Goal: Task Accomplishment & Management: Use online tool/utility

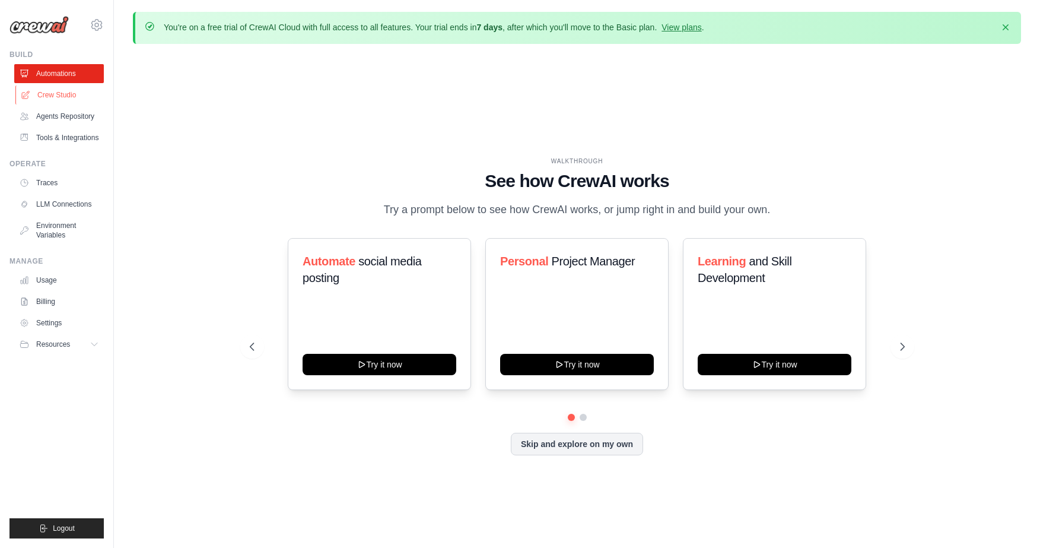
click at [61, 96] on link "Crew Studio" at bounding box center [60, 94] width 90 height 19
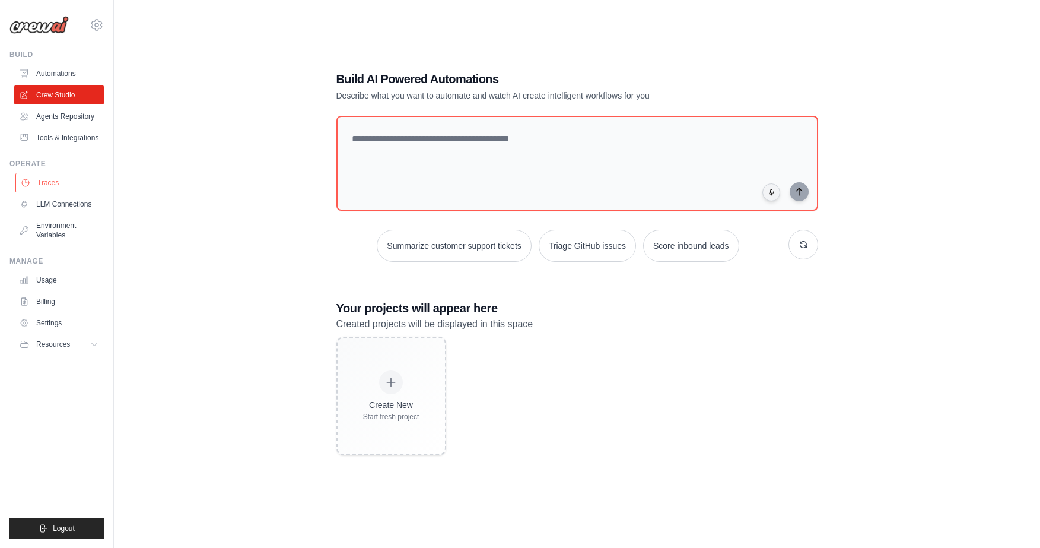
click at [46, 185] on link "Traces" at bounding box center [60, 182] width 90 height 19
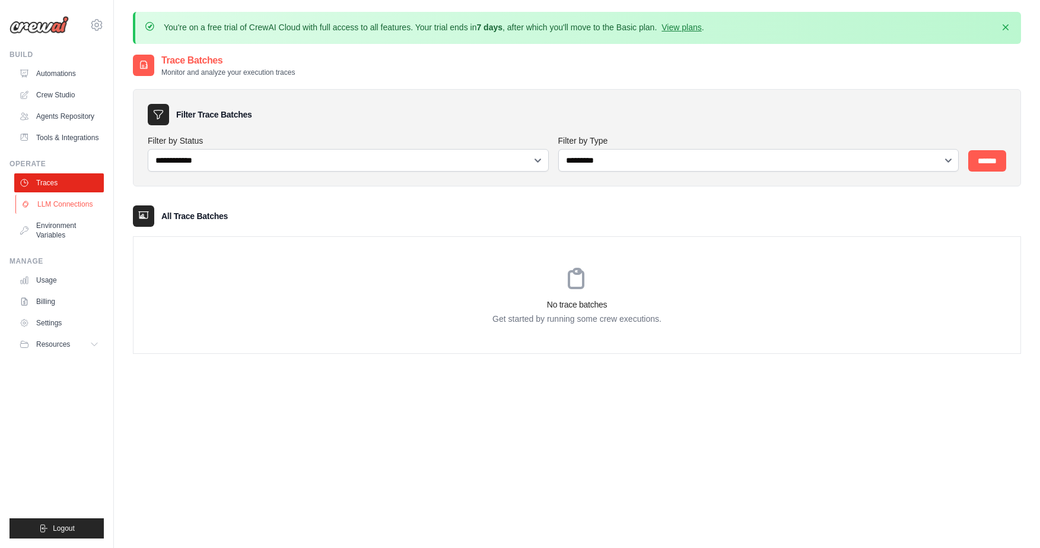
click at [52, 202] on link "LLM Connections" at bounding box center [60, 204] width 90 height 19
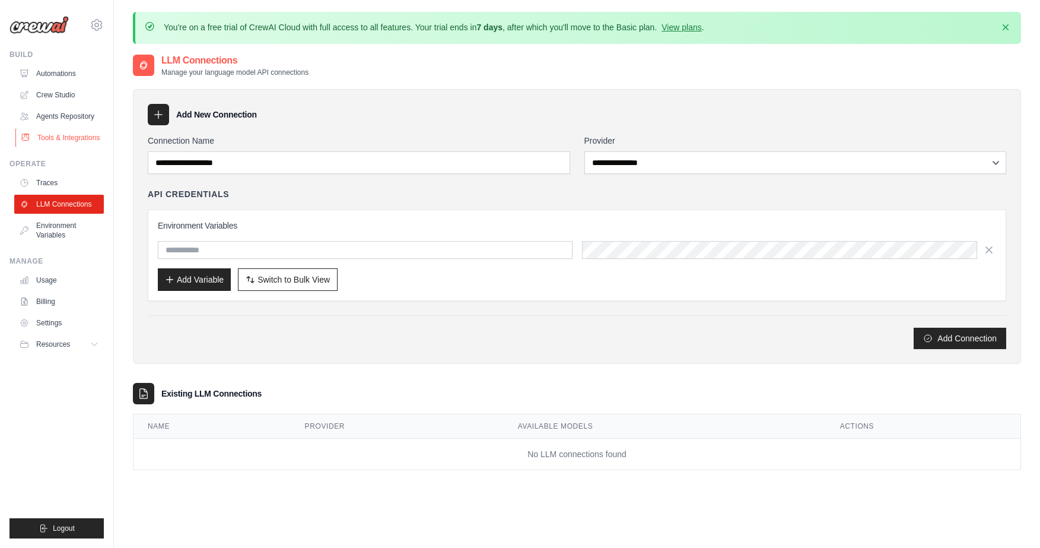
click at [60, 136] on link "Tools & Integrations" at bounding box center [60, 137] width 90 height 19
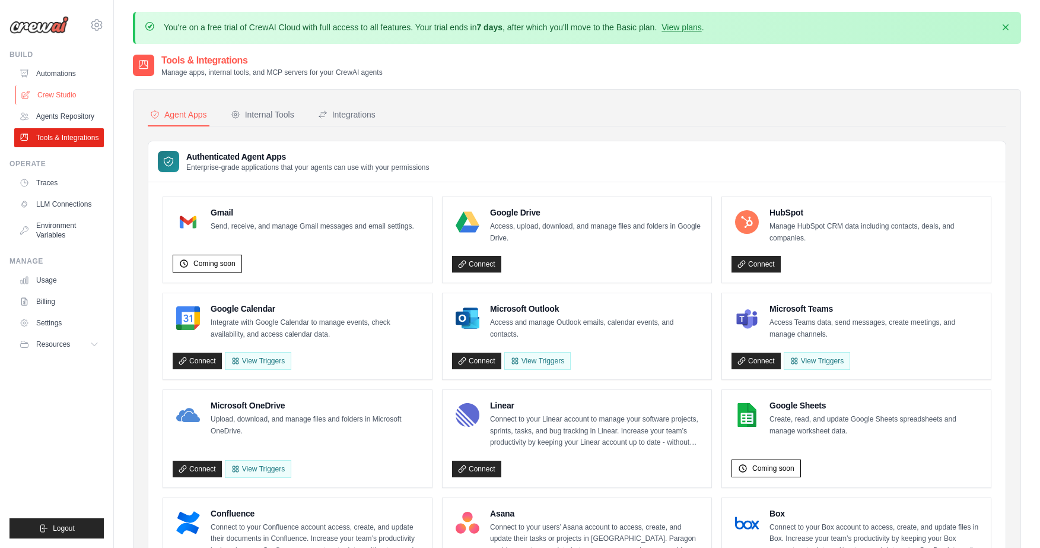
click at [54, 94] on link "Crew Studio" at bounding box center [60, 94] width 90 height 19
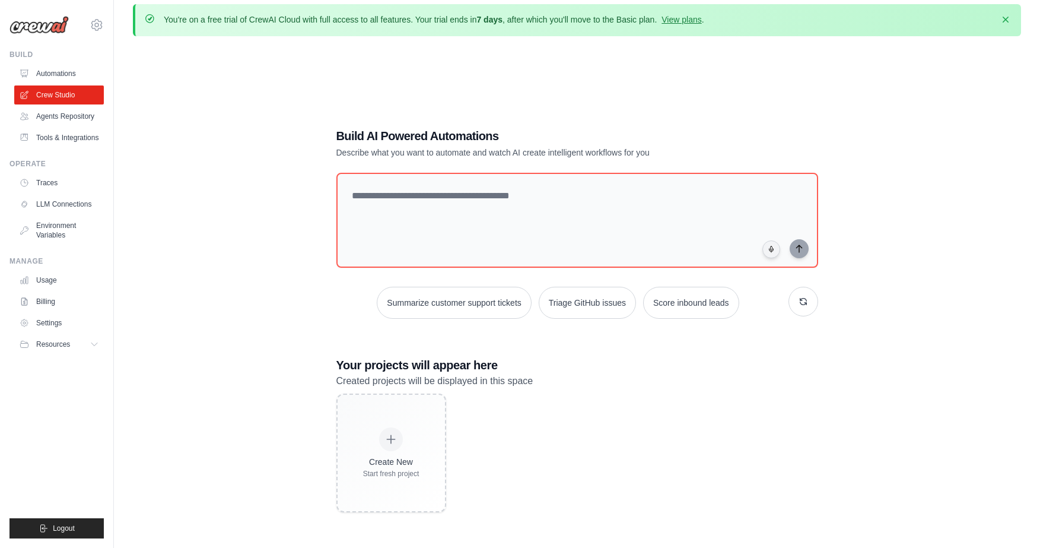
scroll to position [65, 0]
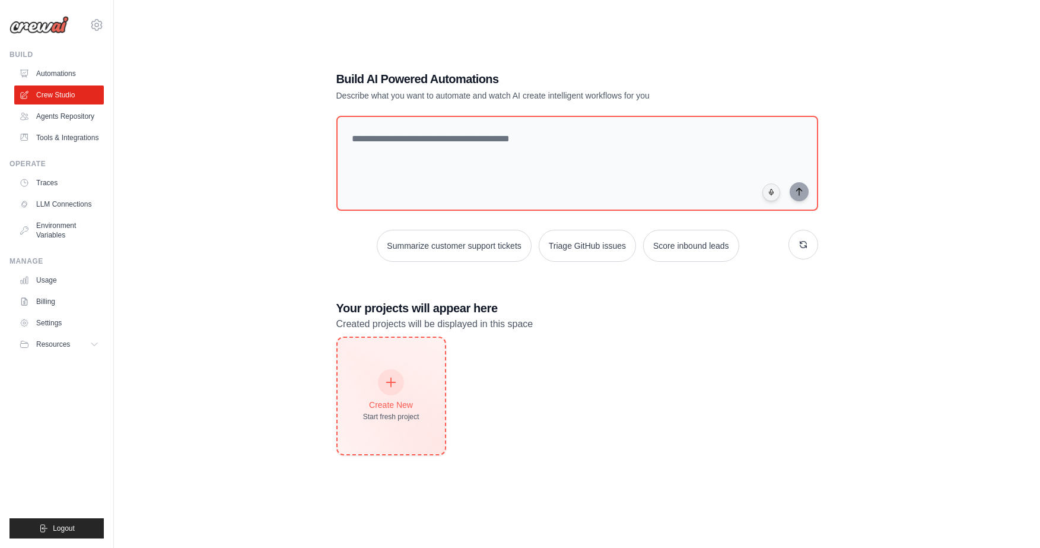
click at [389, 381] on icon at bounding box center [390, 382] width 13 height 13
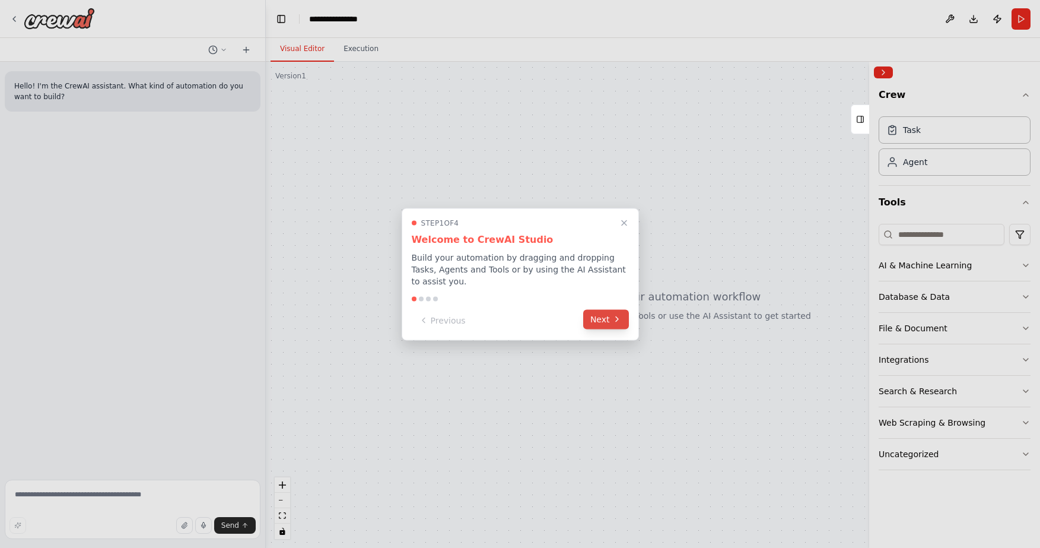
click at [605, 319] on button "Next" at bounding box center [606, 319] width 46 height 20
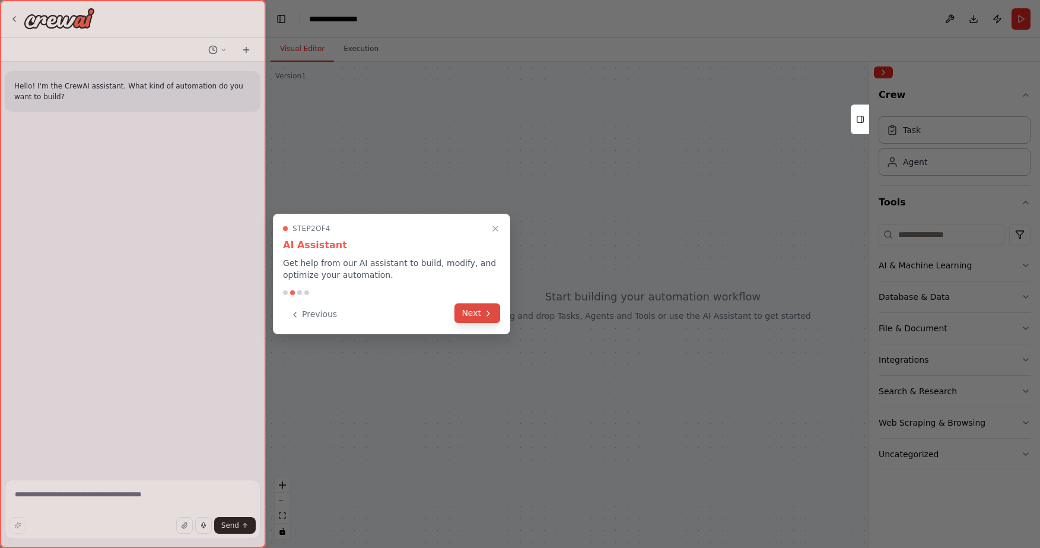
click at [490, 317] on icon at bounding box center [487, 312] width 9 height 9
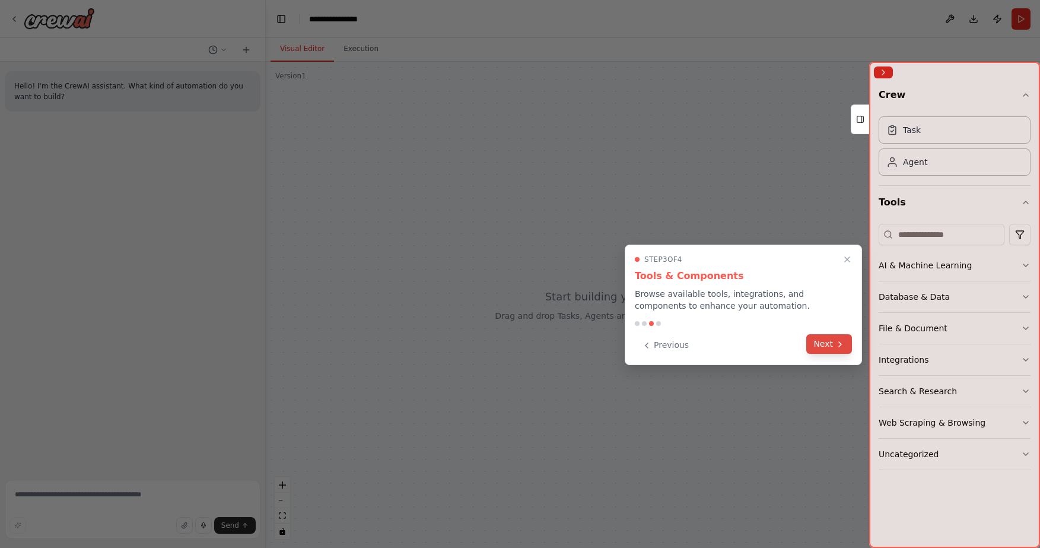
click at [831, 343] on button "Next" at bounding box center [829, 344] width 46 height 20
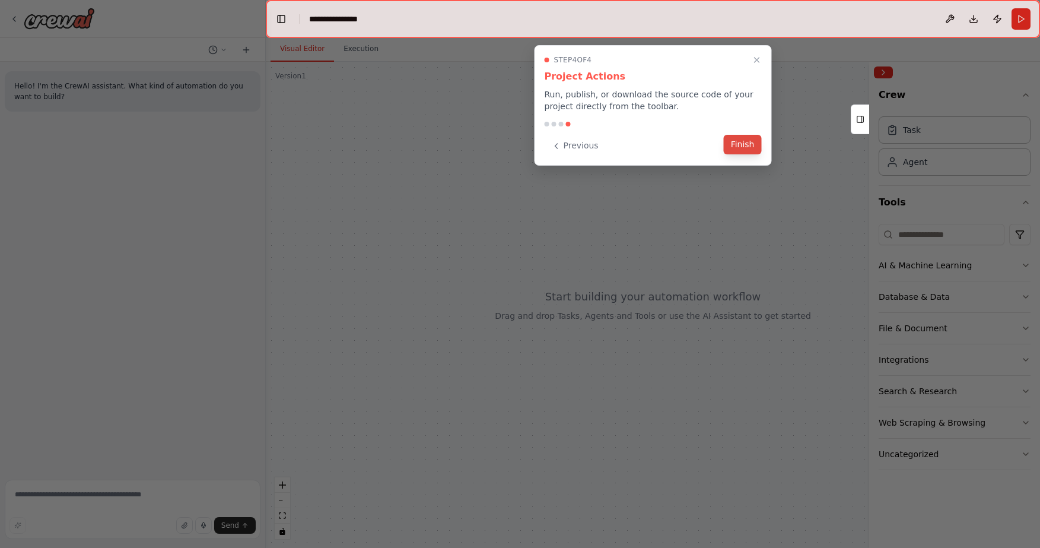
click at [746, 144] on button "Finish" at bounding box center [743, 145] width 38 height 20
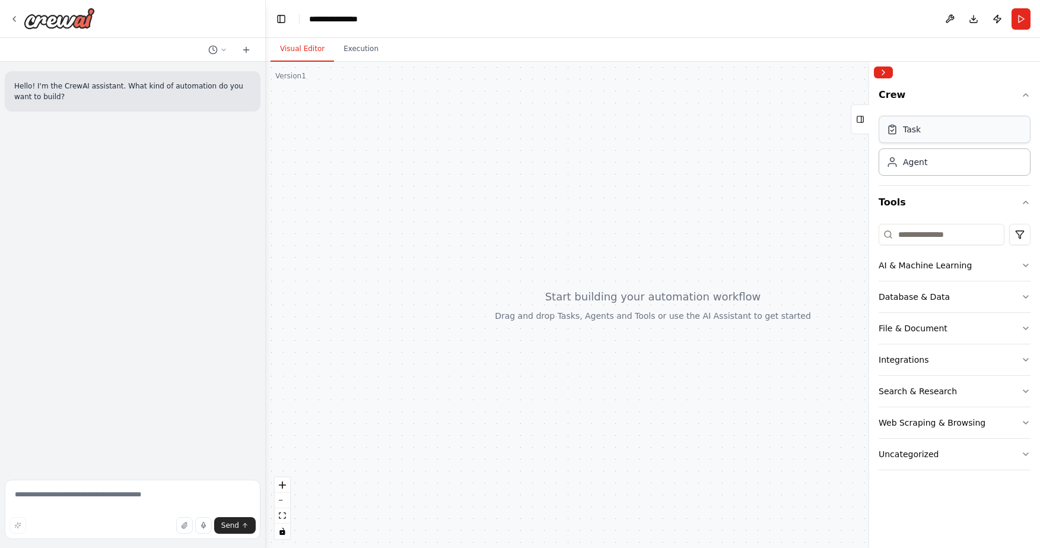
click at [967, 130] on div "Task" at bounding box center [955, 129] width 152 height 27
click at [944, 265] on div "AI & Machine Learning" at bounding box center [925, 265] width 93 height 12
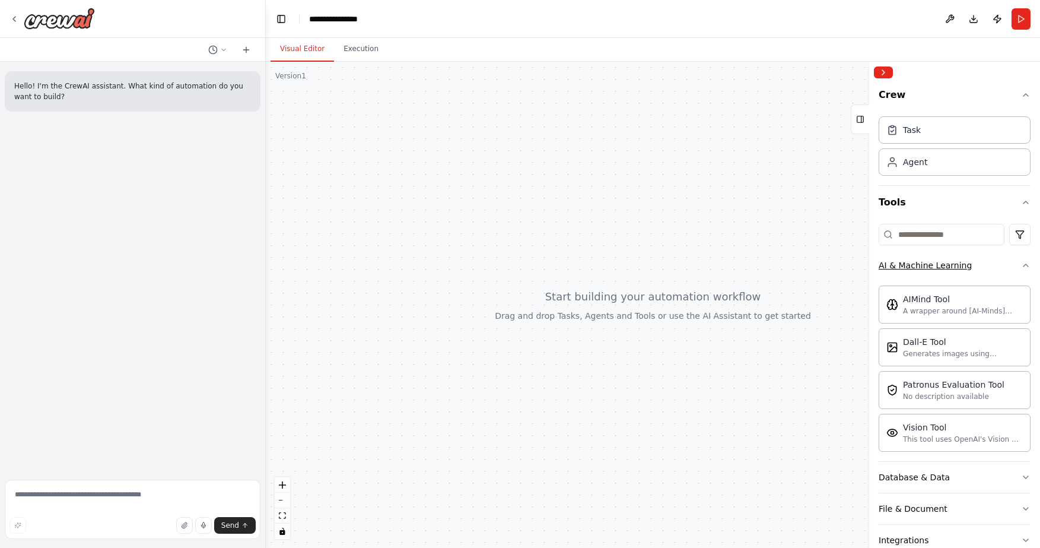
click at [944, 265] on div "AI & Machine Learning" at bounding box center [925, 265] width 93 height 12
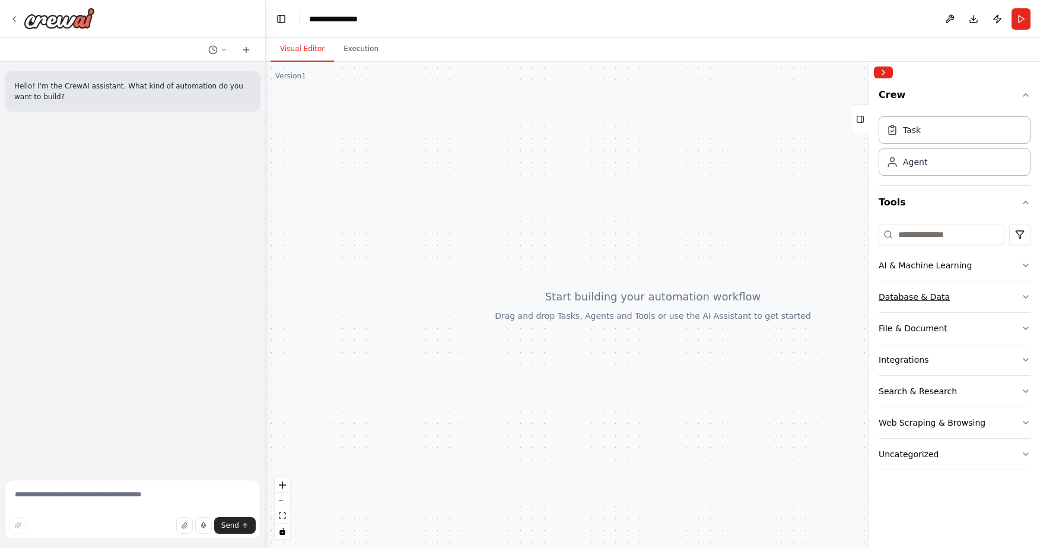
click at [935, 295] on div "Database & Data" at bounding box center [914, 297] width 71 height 12
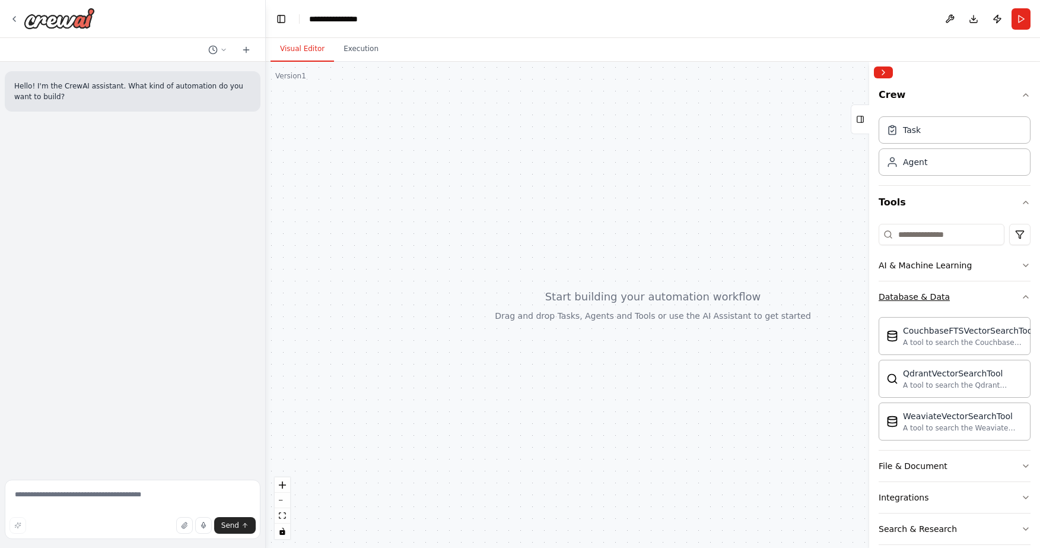
click at [935, 295] on div "Database & Data" at bounding box center [914, 297] width 71 height 12
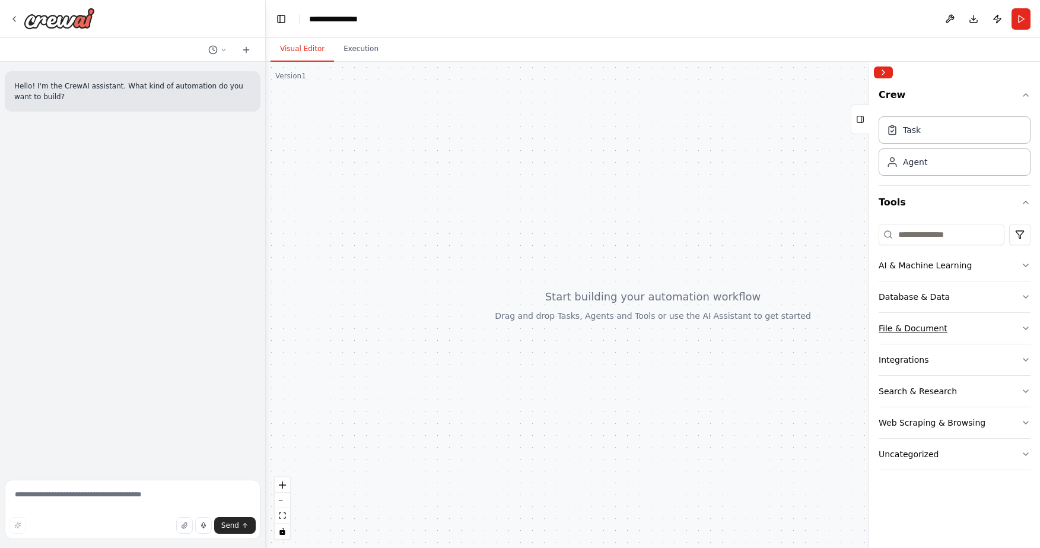
click at [924, 322] on div "File & Document" at bounding box center [913, 328] width 69 height 12
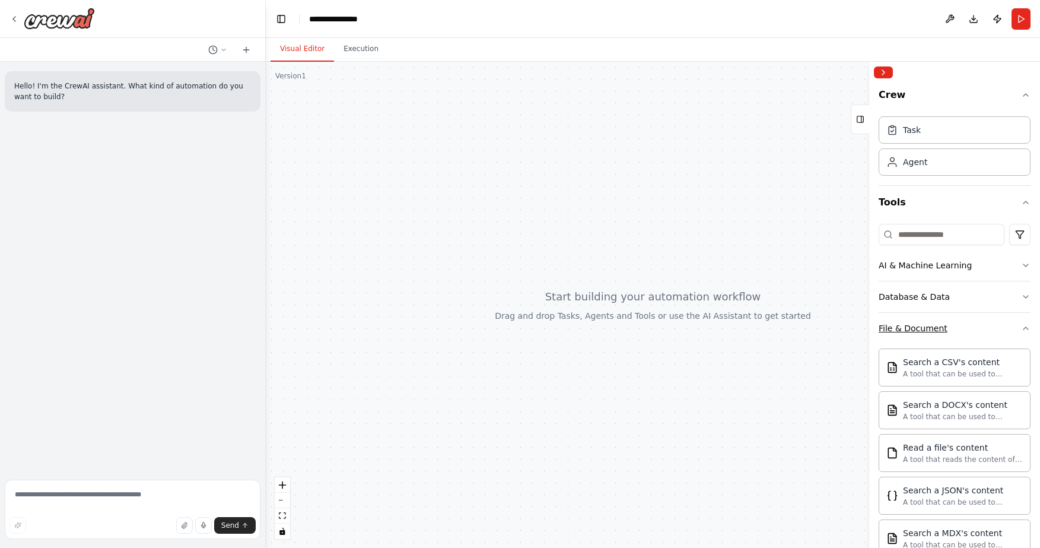
click at [924, 322] on div "File & Document" at bounding box center [913, 328] width 69 height 12
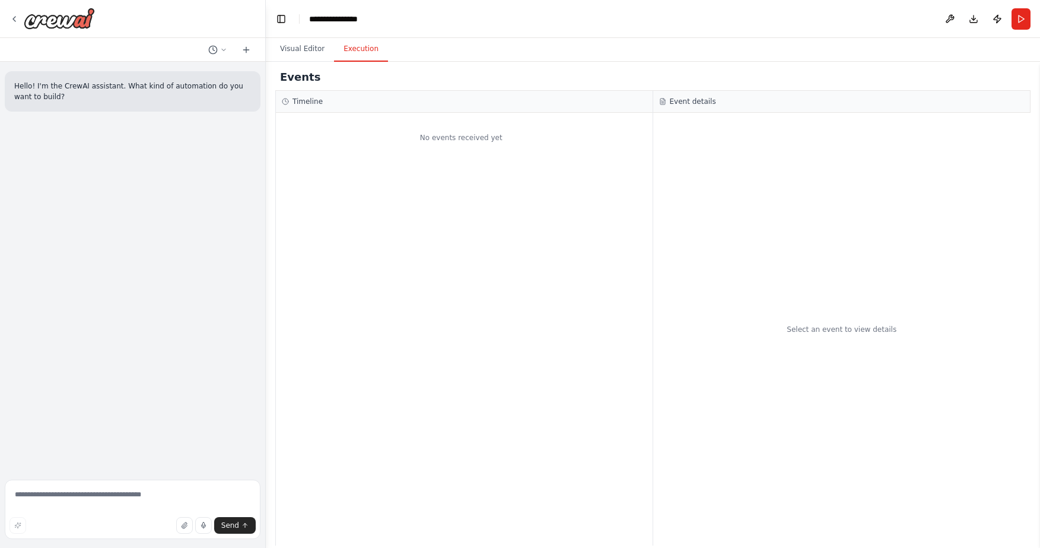
click at [357, 53] on button "Execution" at bounding box center [361, 49] width 54 height 25
click at [297, 50] on button "Visual Editor" at bounding box center [302, 49] width 63 height 25
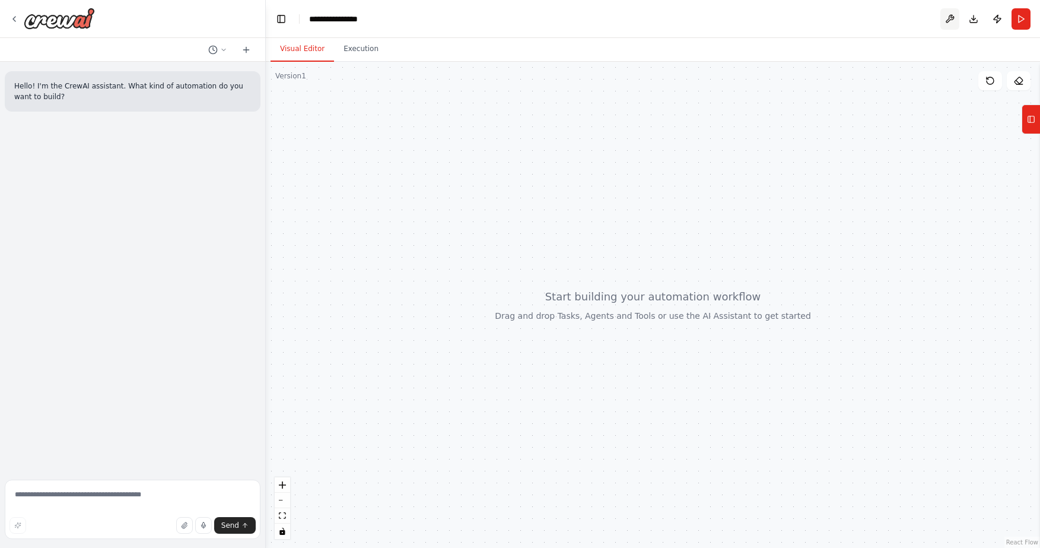
click at [953, 19] on button at bounding box center [949, 18] width 19 height 21
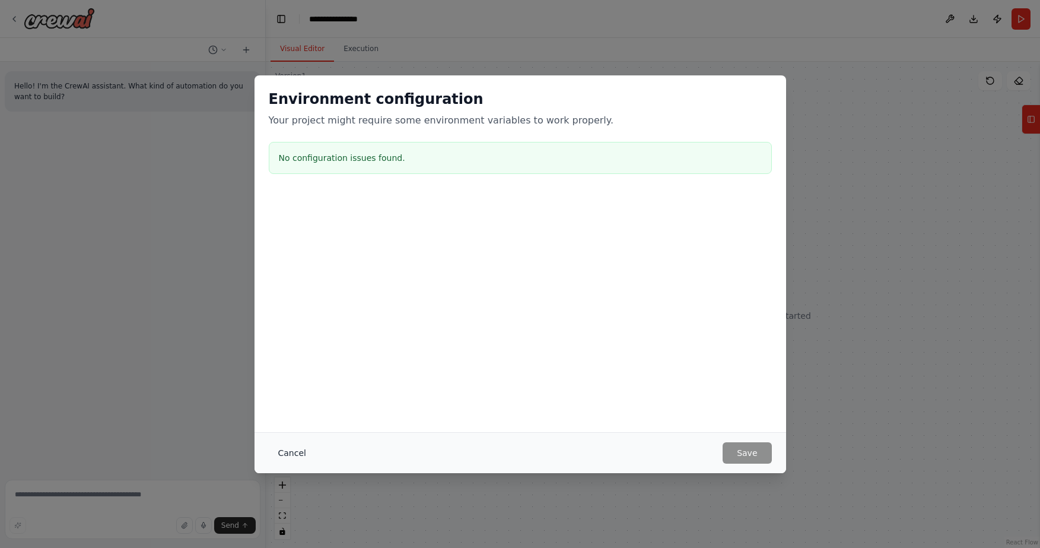
click at [289, 453] on button "Cancel" at bounding box center [292, 452] width 47 height 21
